Goal: Information Seeking & Learning: Learn about a topic

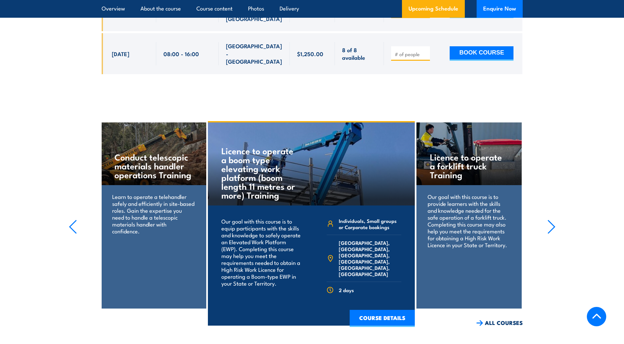
scroll to position [983, 0]
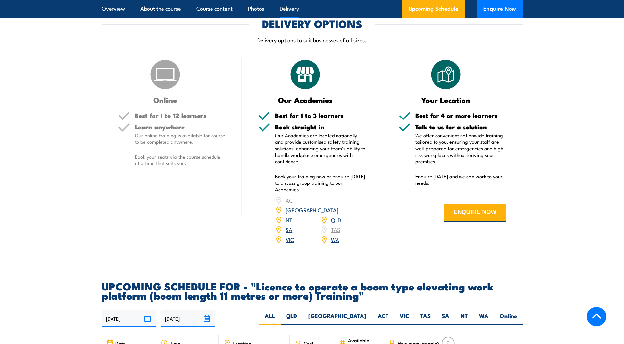
scroll to position [1052, 0]
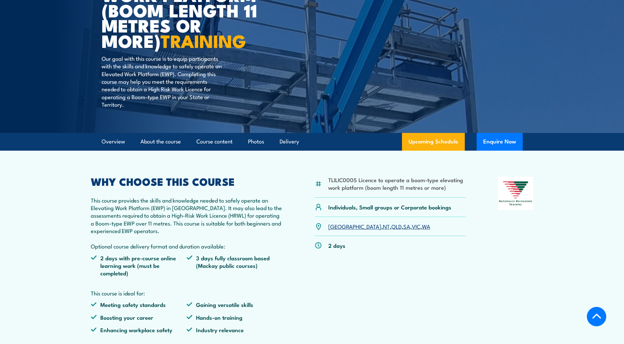
scroll to position [197, 0]
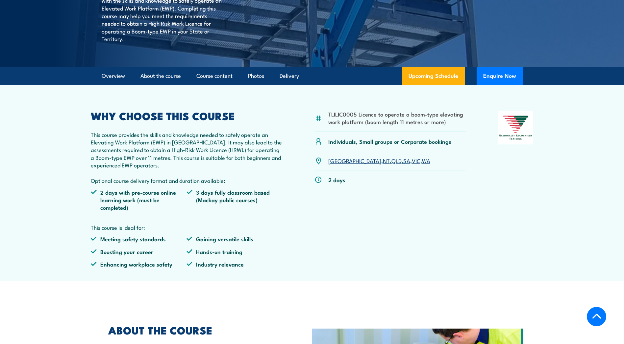
click at [422, 158] on link "WA" at bounding box center [426, 161] width 8 height 8
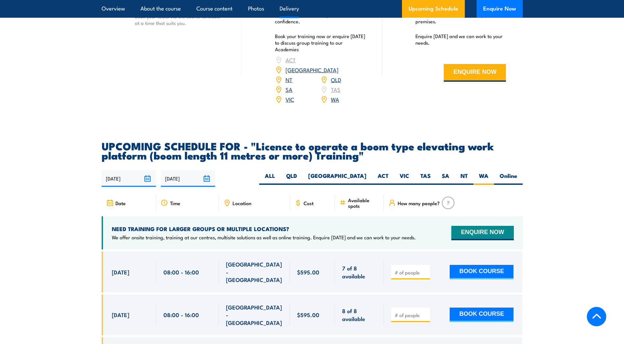
scroll to position [1094, 0]
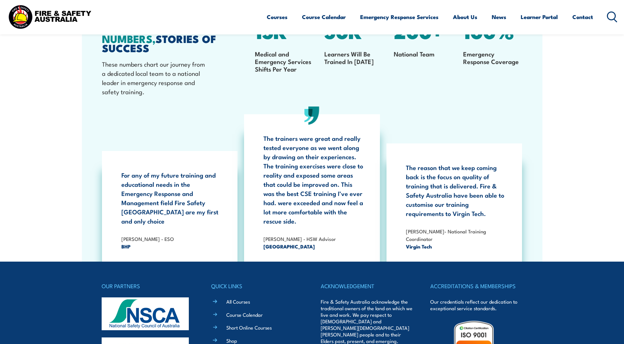
scroll to position [1203, 0]
